Goal: Navigation & Orientation: Find specific page/section

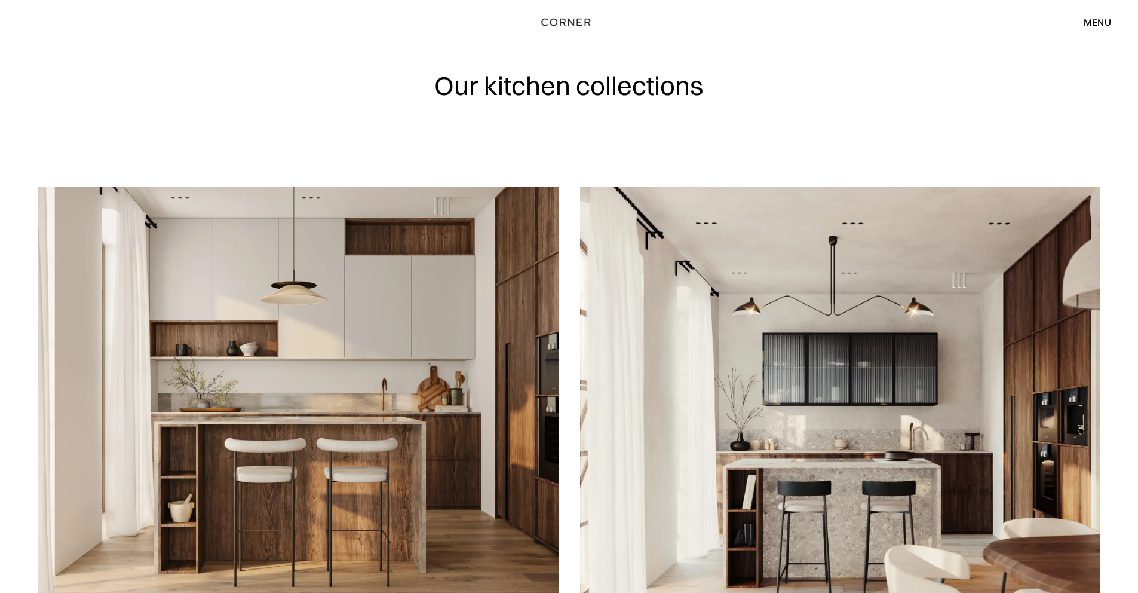
click at [1102, 22] on div "menu" at bounding box center [1097, 22] width 27 height 10
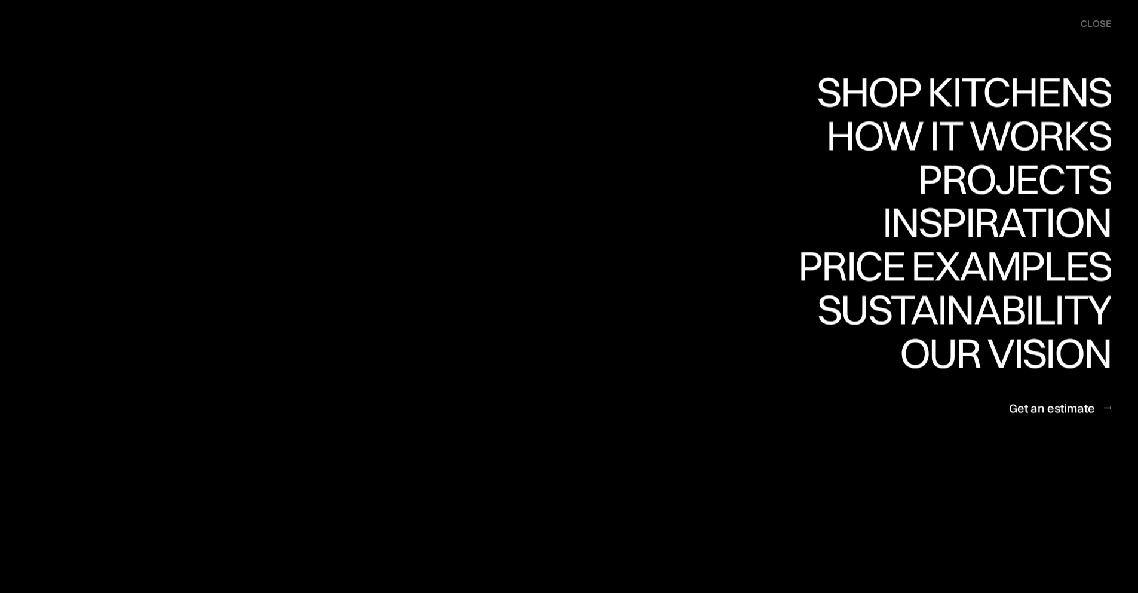
click at [1079, 25] on div "menu close" at bounding box center [1090, 24] width 42 height 24
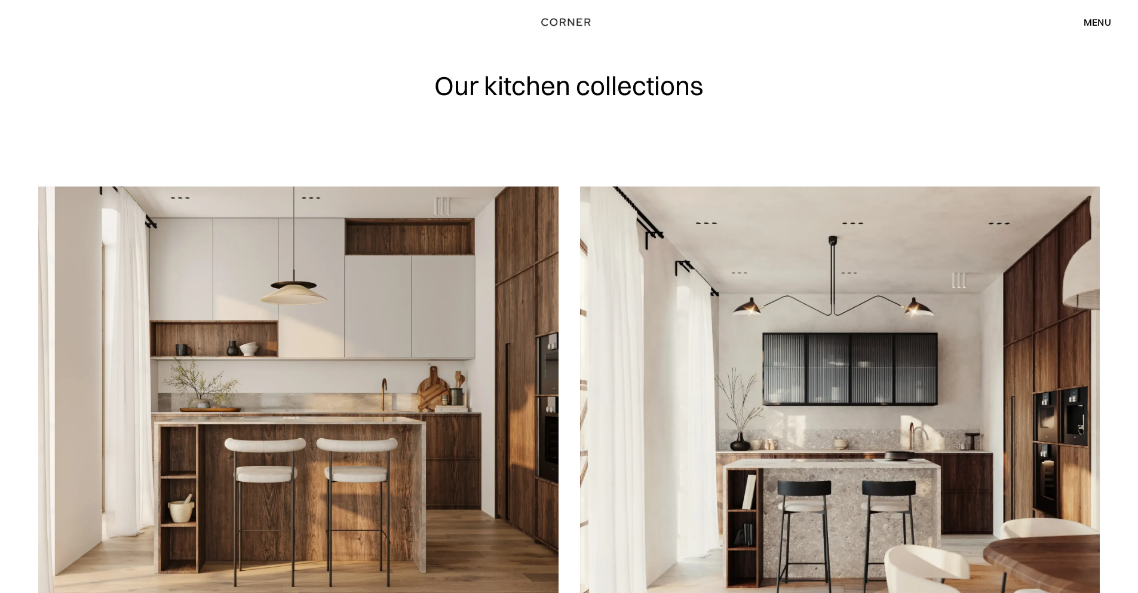
click at [1088, 26] on div "menu" at bounding box center [1097, 22] width 27 height 10
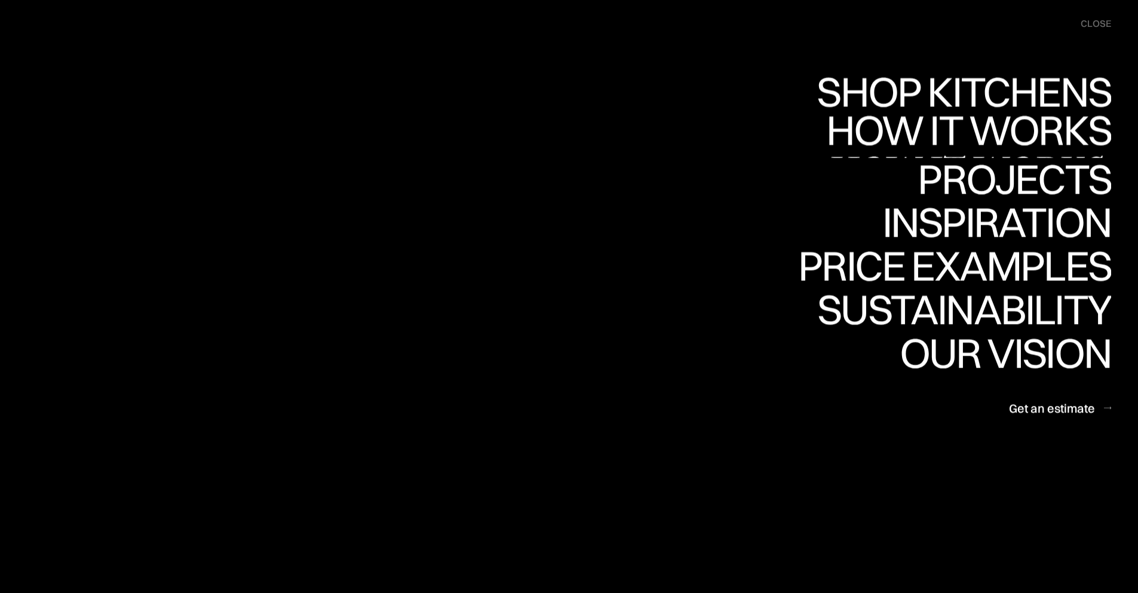
click at [1099, 22] on div "close" at bounding box center [1096, 23] width 30 height 13
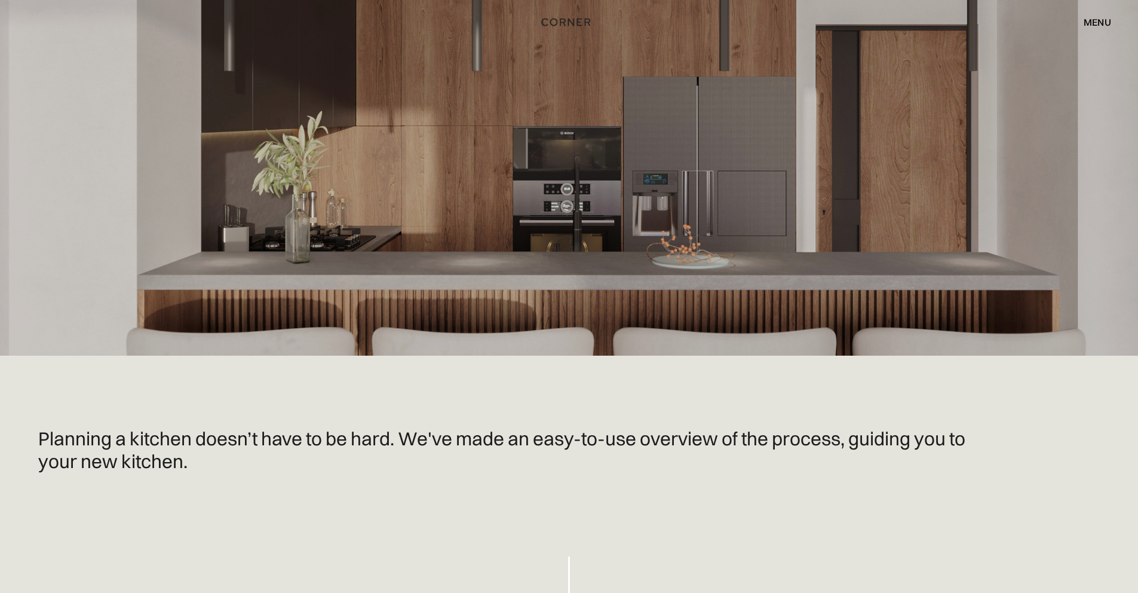
click at [1106, 19] on div "menu" at bounding box center [1097, 22] width 27 height 10
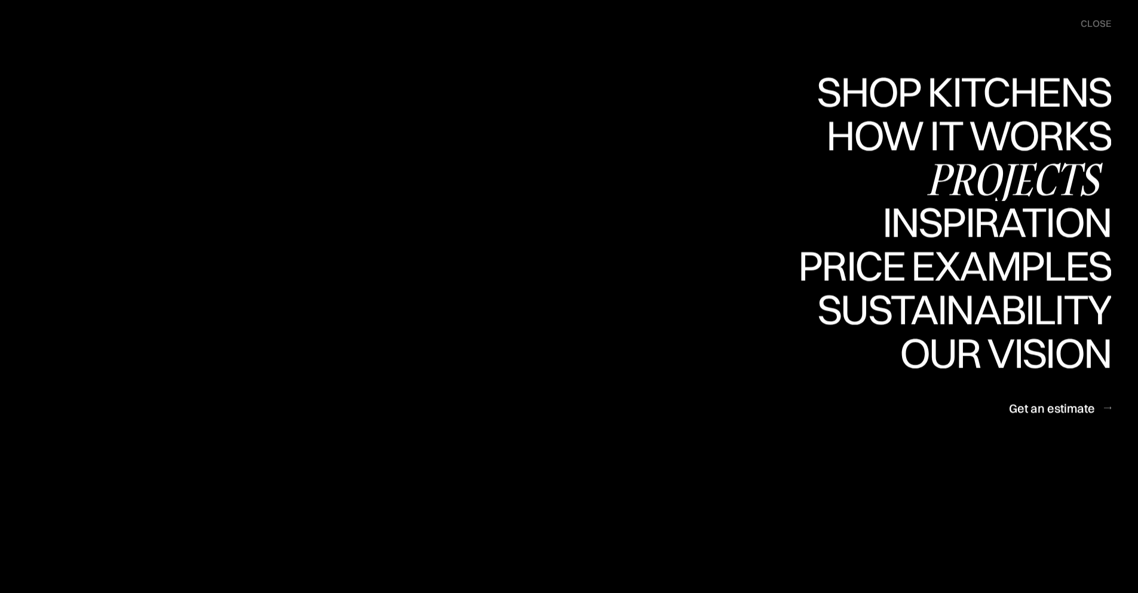
click at [998, 185] on div "Projects" at bounding box center [1015, 179] width 194 height 42
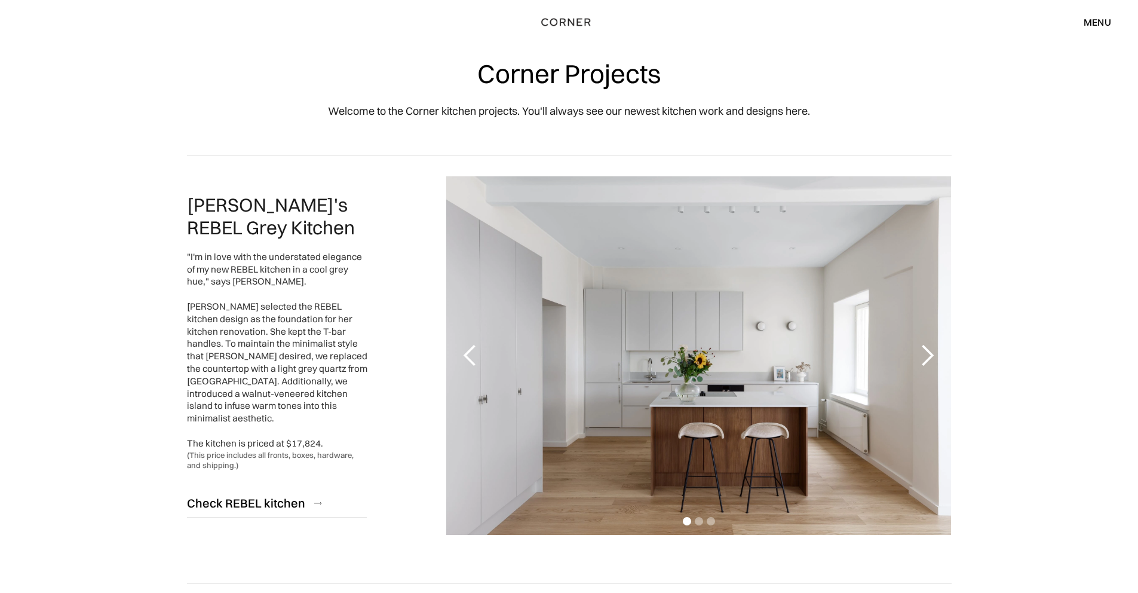
click at [1096, 20] on div "menu" at bounding box center [1097, 22] width 27 height 10
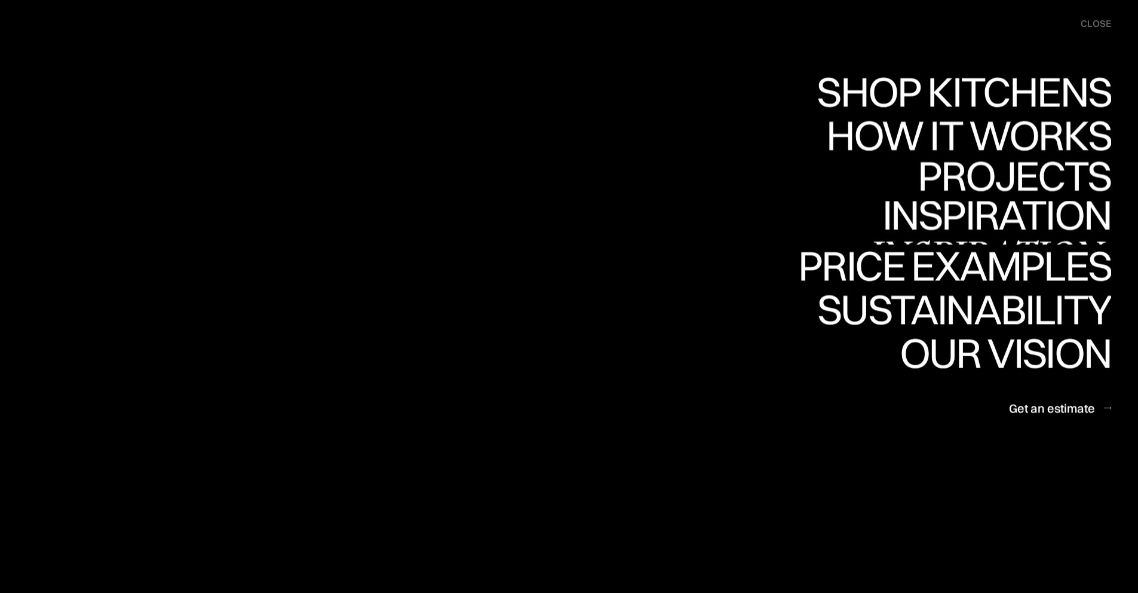
click at [1013, 220] on link "Inspiration Inspiration" at bounding box center [989, 223] width 246 height 44
